Goal: Book appointment/travel/reservation

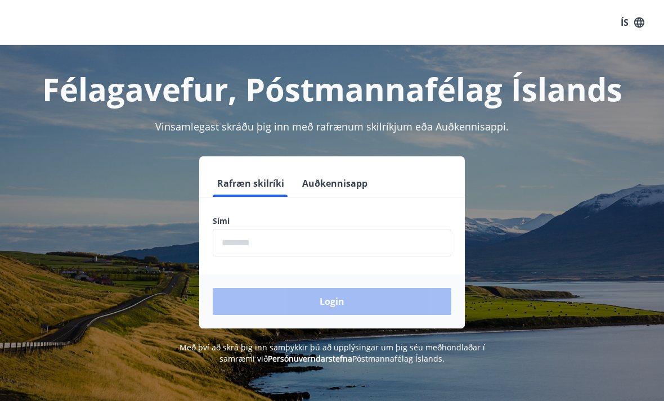
click at [295, 244] on input "phone" at bounding box center [332, 243] width 239 height 28
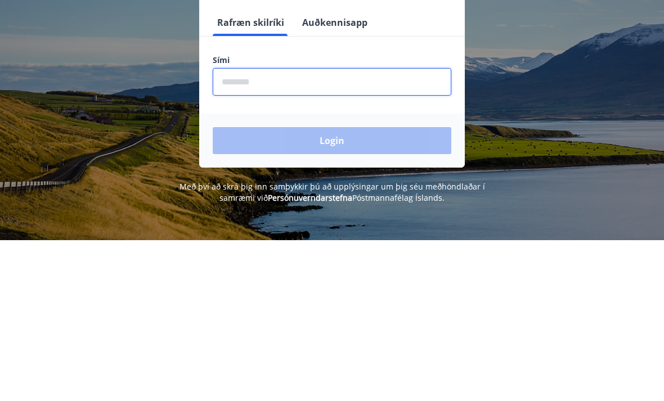
type input "********"
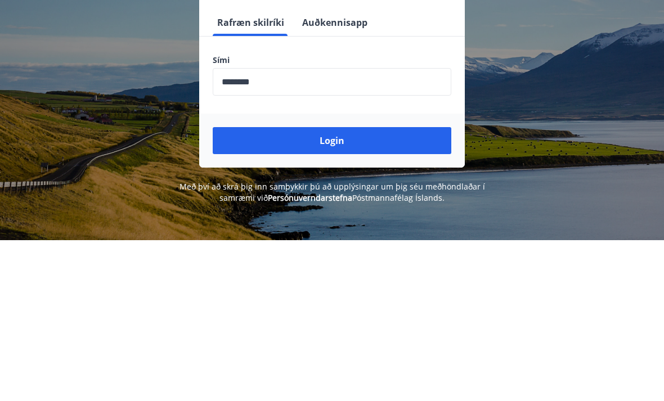
scroll to position [161, 0]
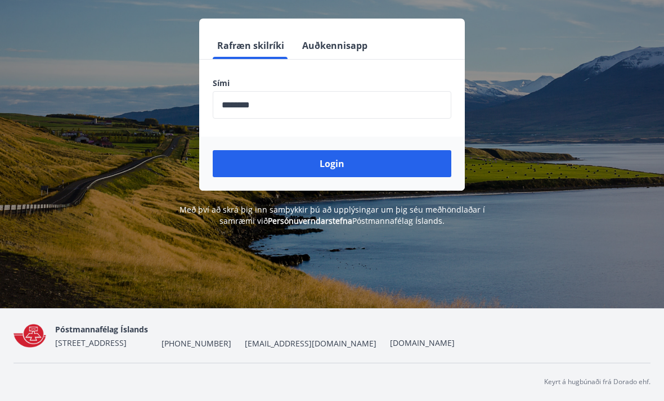
click at [336, 150] on button "Login" at bounding box center [332, 163] width 239 height 27
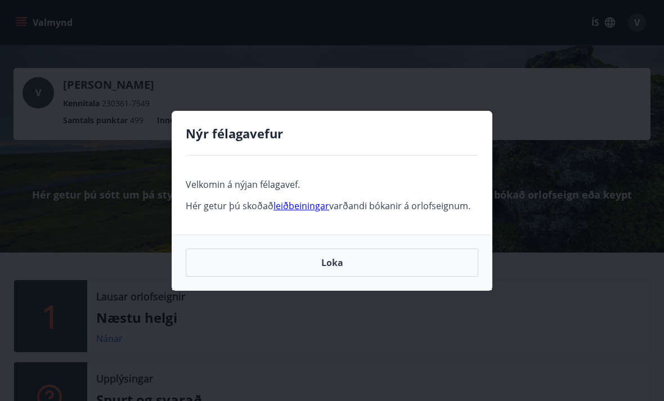
click at [298, 204] on link "leiðbeiningar" at bounding box center [301, 206] width 56 height 12
click at [326, 264] on button "Loka" at bounding box center [332, 263] width 293 height 28
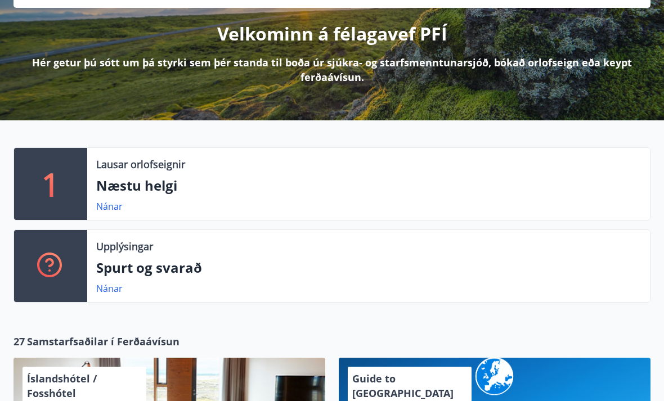
scroll to position [185, 0]
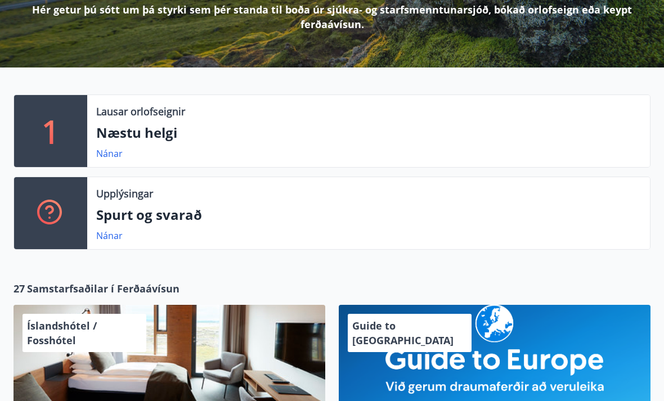
click at [163, 130] on p "Næstu helgi" at bounding box center [368, 132] width 545 height 19
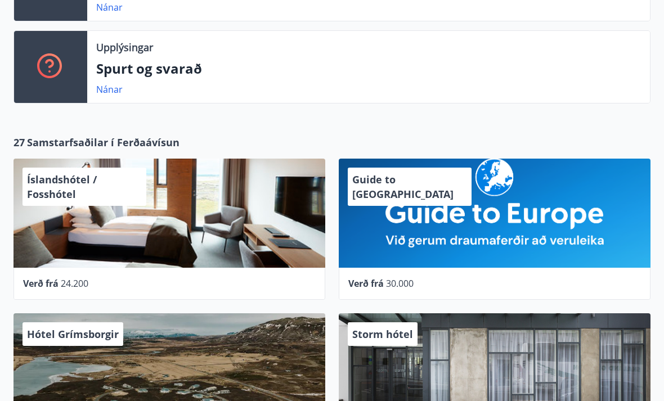
scroll to position [368, 0]
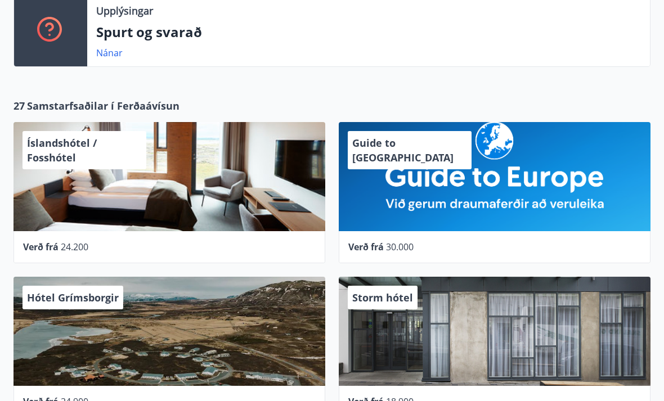
click at [83, 155] on div "Íslandshótel / Fosshótel" at bounding box center [85, 150] width 124 height 38
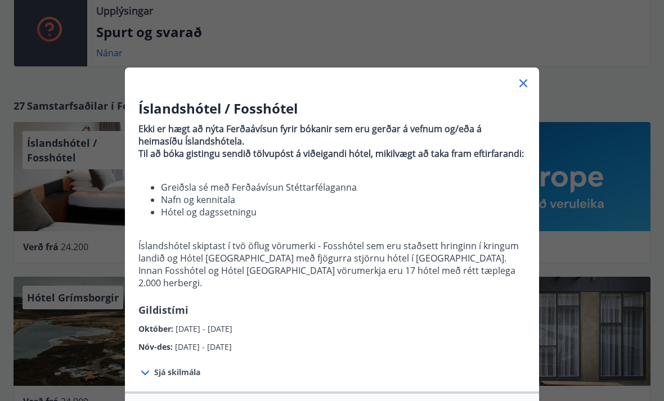
scroll to position [0, 0]
click at [525, 79] on icon at bounding box center [524, 84] width 14 height 14
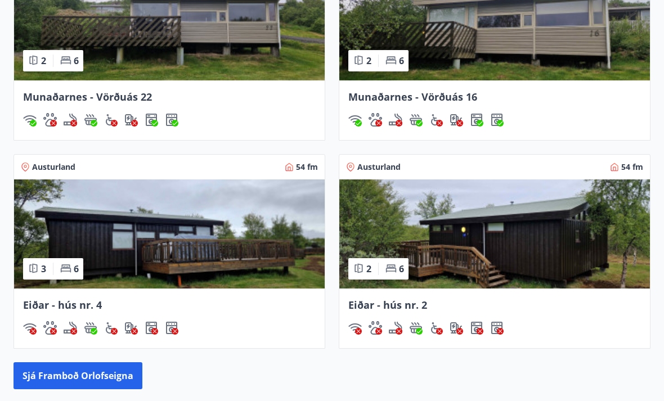
scroll to position [1012, 0]
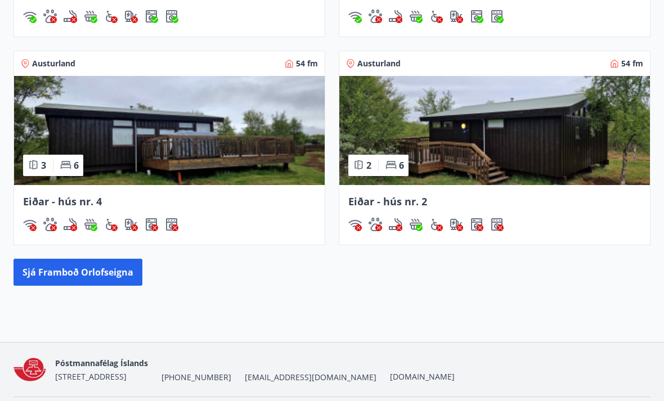
click at [100, 274] on button "Sjá framboð orlofseigna" at bounding box center [78, 272] width 129 height 27
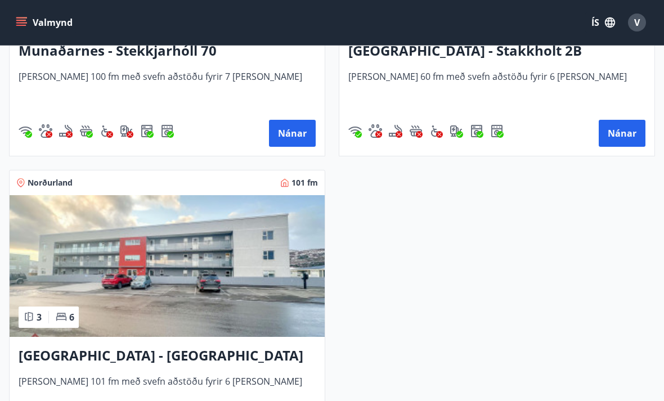
scroll to position [1075, 0]
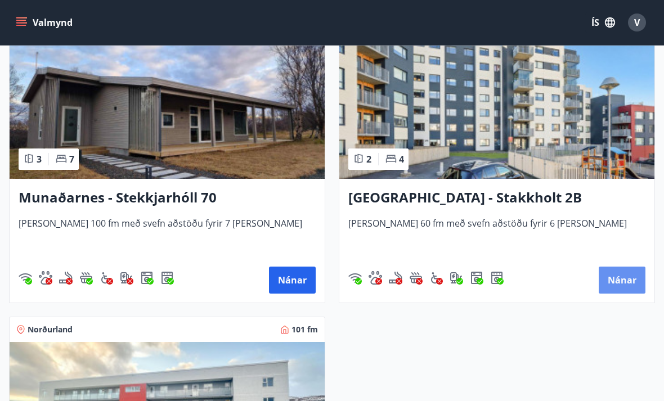
click at [622, 277] on button "Nánar" at bounding box center [622, 280] width 47 height 27
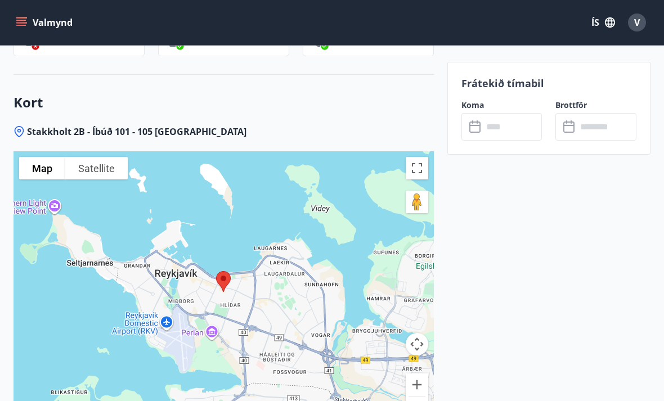
scroll to position [1864, 0]
click at [507, 132] on input "text" at bounding box center [513, 127] width 60 height 28
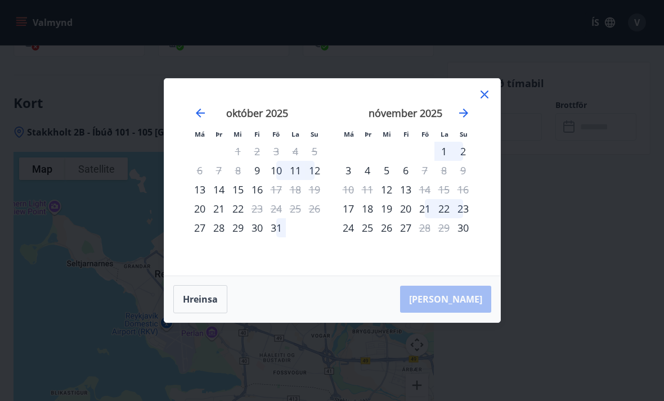
click at [491, 97] on icon at bounding box center [485, 95] width 14 height 14
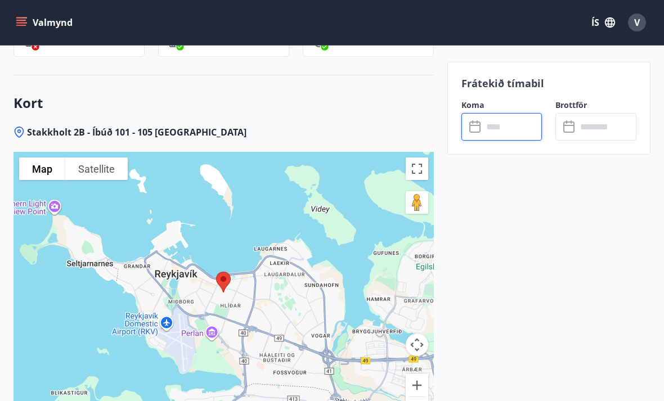
click at [515, 123] on input "text" at bounding box center [513, 127] width 60 height 28
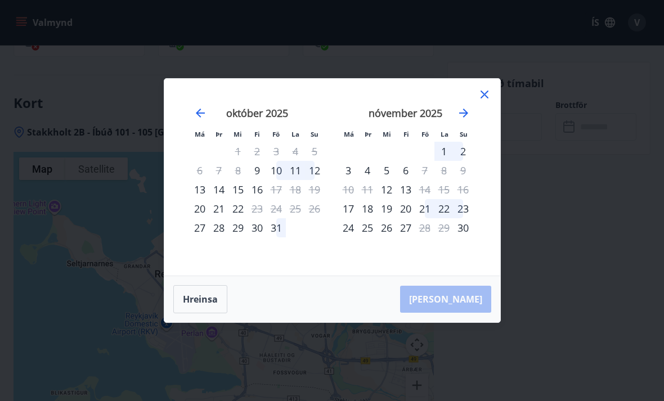
click at [467, 117] on icon "Move forward to switch to the next month." at bounding box center [464, 113] width 14 height 14
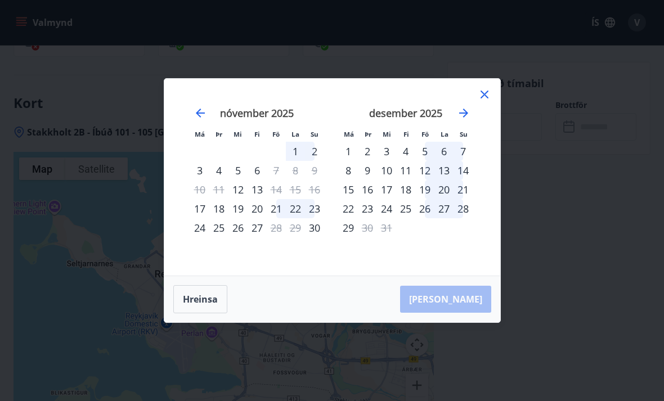
click at [490, 97] on icon at bounding box center [485, 95] width 14 height 14
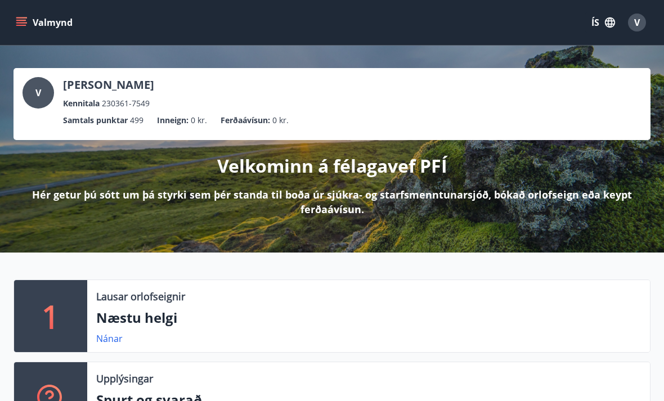
click at [639, 26] on span "V" at bounding box center [637, 22] width 6 height 12
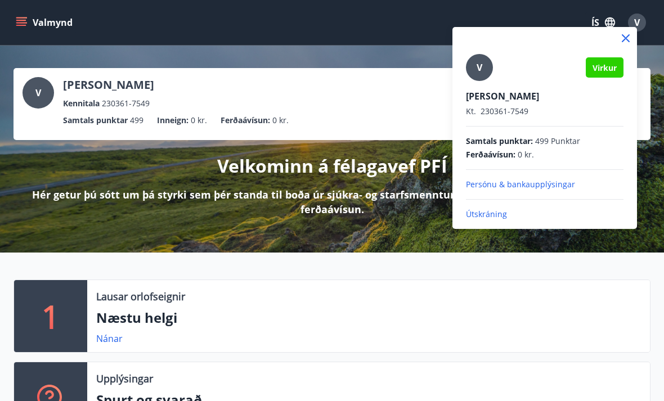
click at [624, 41] on icon at bounding box center [626, 38] width 8 height 8
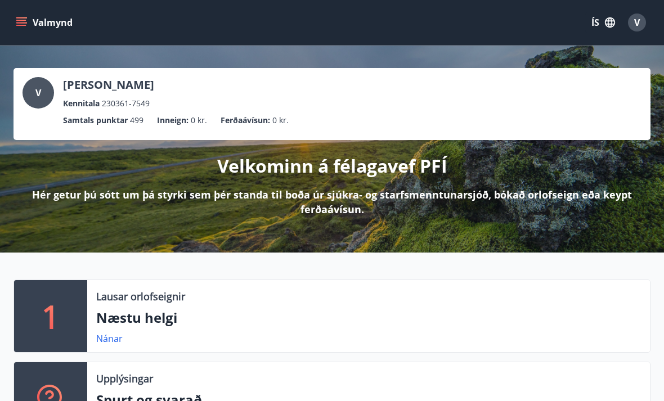
click at [603, 22] on button "ÍS" at bounding box center [603, 22] width 36 height 20
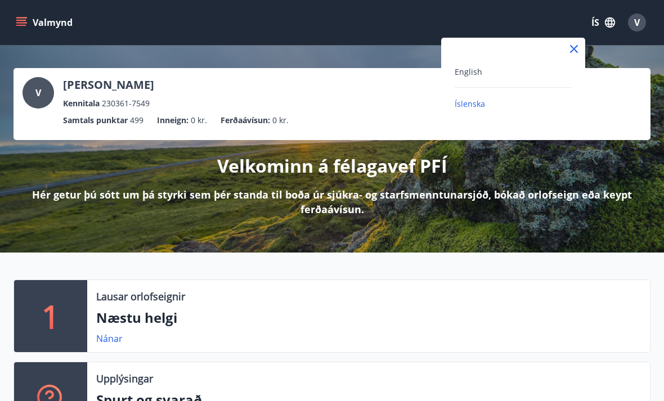
click at [657, 50] on div at bounding box center [332, 200] width 664 height 401
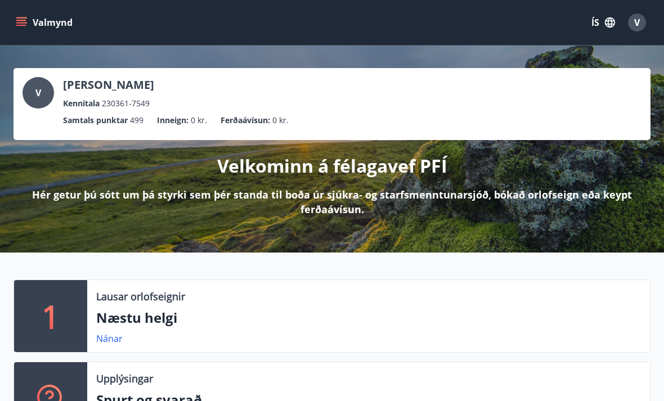
click at [639, 24] on span "V" at bounding box center [637, 22] width 6 height 12
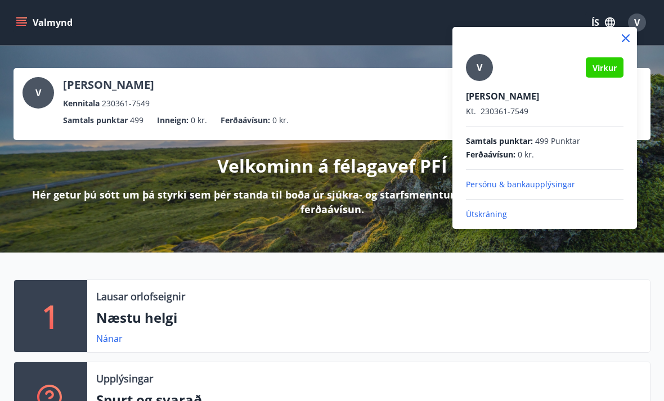
click at [481, 219] on p "Útskráning" at bounding box center [545, 214] width 158 height 11
click at [491, 217] on p "Útskráning" at bounding box center [545, 214] width 158 height 11
